Goal: Find specific page/section: Find specific page/section

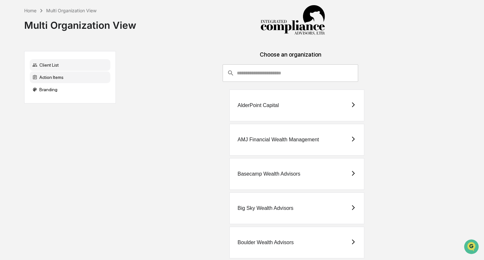
click at [62, 78] on div "Action Items" at bounding box center [70, 77] width 81 height 12
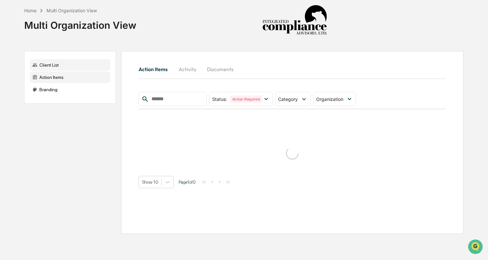
click at [55, 64] on div "Client List" at bounding box center [70, 65] width 81 height 12
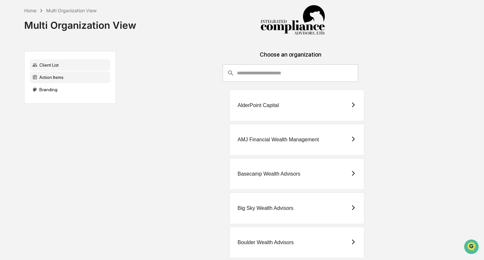
click at [57, 75] on div "Action Items" at bounding box center [70, 77] width 81 height 12
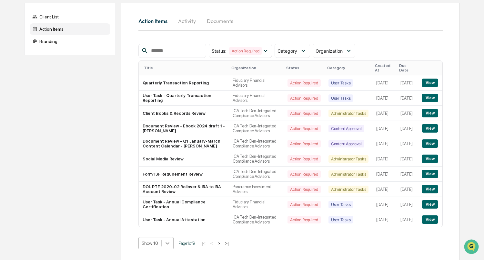
scroll to position [129, 0]
click at [167, 244] on body "Home Multi Organization View Multi Organization View Client List Action Items B…" at bounding box center [242, 106] width 484 height 308
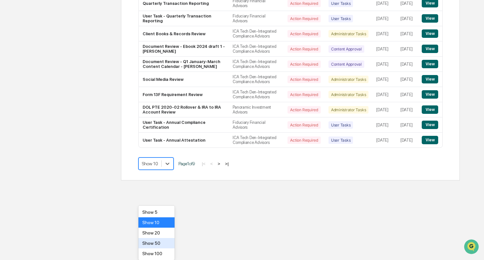
click at [161, 245] on div "Show 50" at bounding box center [157, 243] width 36 height 10
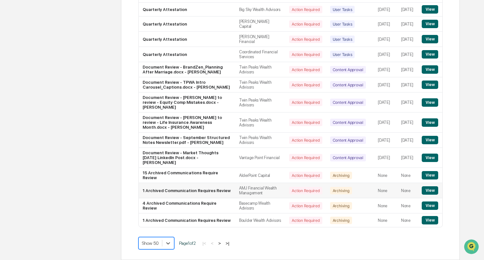
scroll to position [722, 0]
click at [432, 74] on button "View" at bounding box center [430, 69] width 16 height 8
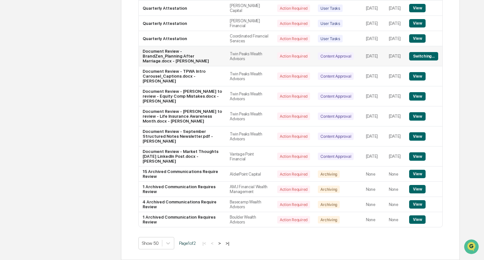
scroll to position [774, 0]
